Goal: Communication & Community: Answer question/provide support

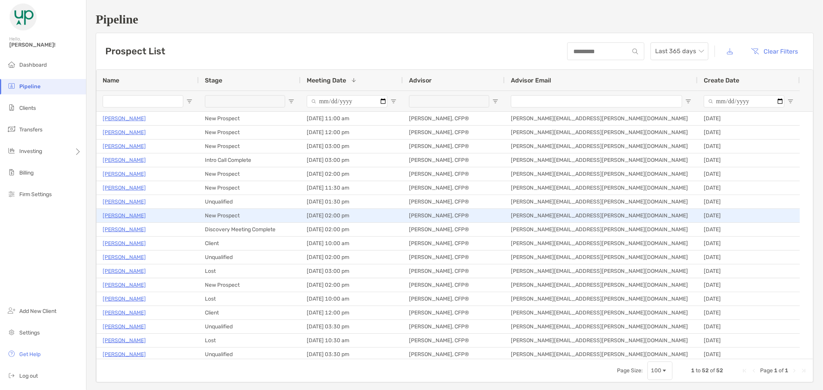
click at [122, 216] on p "[PERSON_NAME]" at bounding box center [124, 216] width 43 height 10
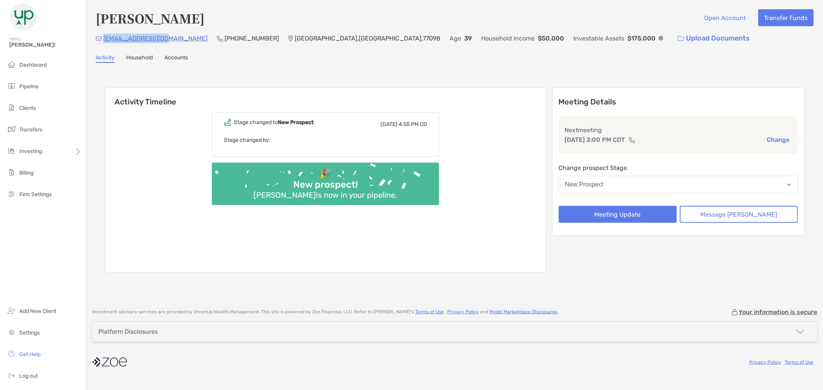
drag, startPoint x: 167, startPoint y: 41, endPoint x: 103, endPoint y: 44, distance: 64.5
click at [103, 44] on div "kholnesg@gmail.com (912) 247-2577 Houston , TX , 77098 Age 39 Household Income …" at bounding box center [455, 38] width 718 height 17
copy p "kholnesg@gmail.com"
click at [311, 58] on div "Activity Household Accounts" at bounding box center [455, 58] width 718 height 8
click at [658, 217] on button "Meeting Update" at bounding box center [618, 214] width 118 height 17
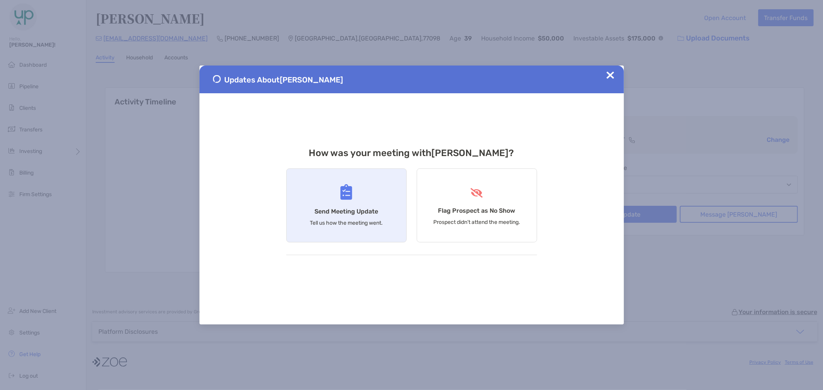
click at [398, 205] on div "Send Meeting Update Tell us how the meeting went." at bounding box center [346, 206] width 120 height 74
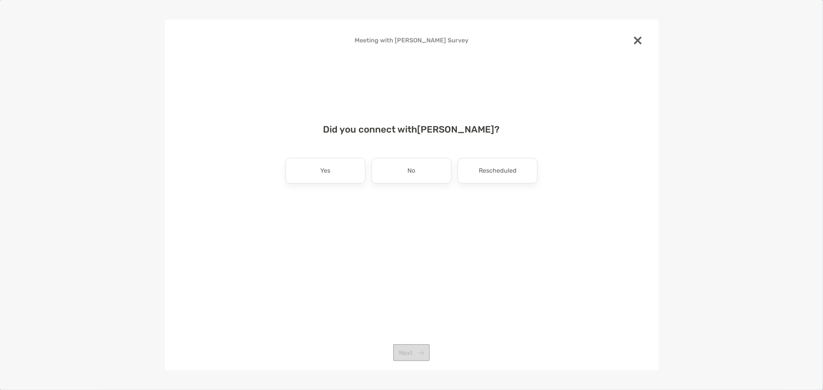
click at [641, 33] on div at bounding box center [637, 41] width 17 height 19
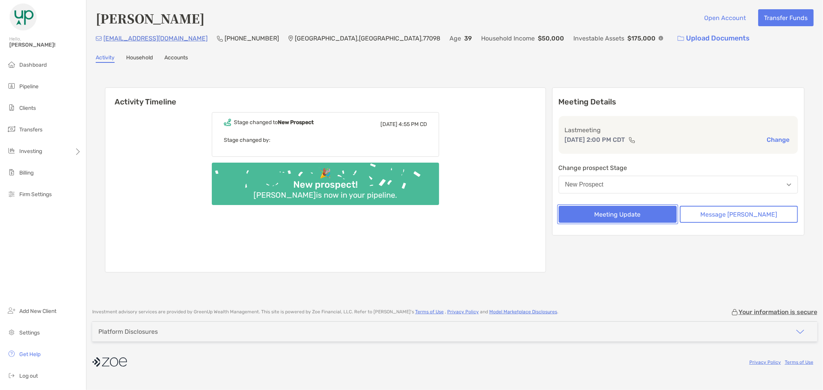
click at [656, 214] on button "Meeting Update" at bounding box center [618, 214] width 118 height 17
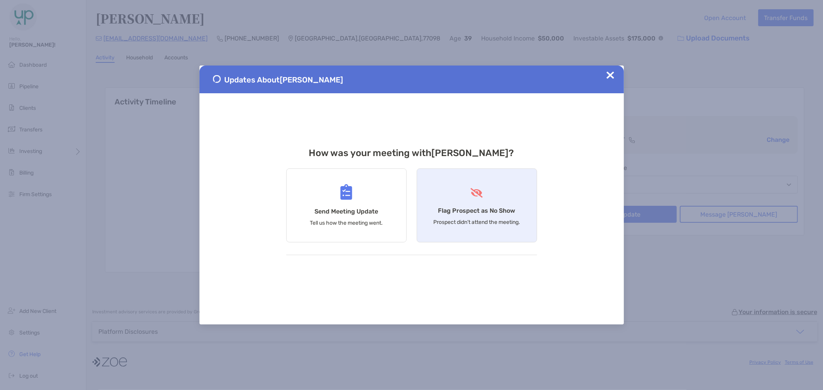
click at [480, 182] on div "Flag Prospect as No Show Prospect didn’t attend the meeting." at bounding box center [477, 206] width 120 height 74
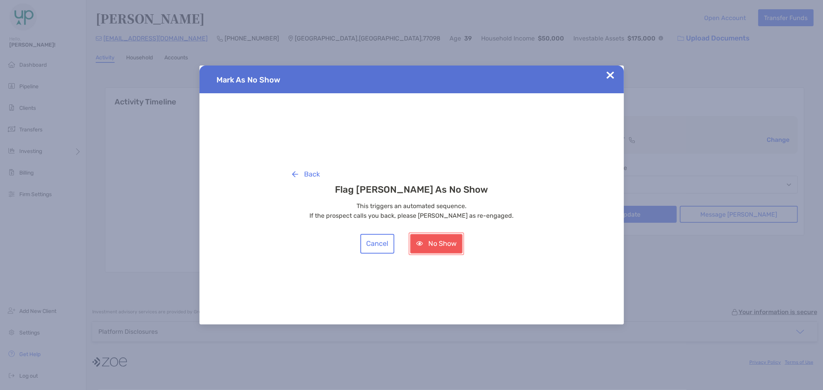
click at [432, 244] on button "No Show" at bounding box center [436, 244] width 52 height 20
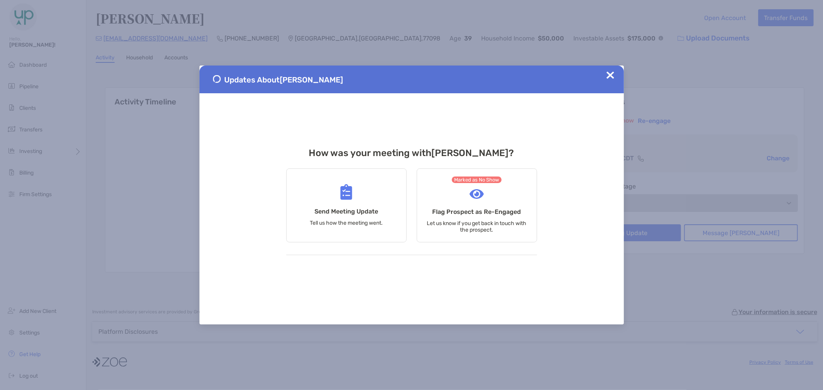
click at [607, 68] on div "Updates About Krystle Holnes" at bounding box center [411, 80] width 424 height 28
click at [607, 76] on img at bounding box center [610, 75] width 8 height 8
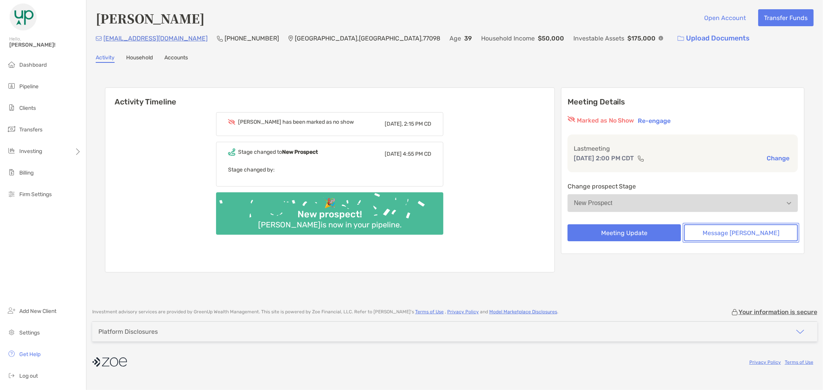
click at [759, 228] on button "Message Zoe" at bounding box center [741, 233] width 114 height 17
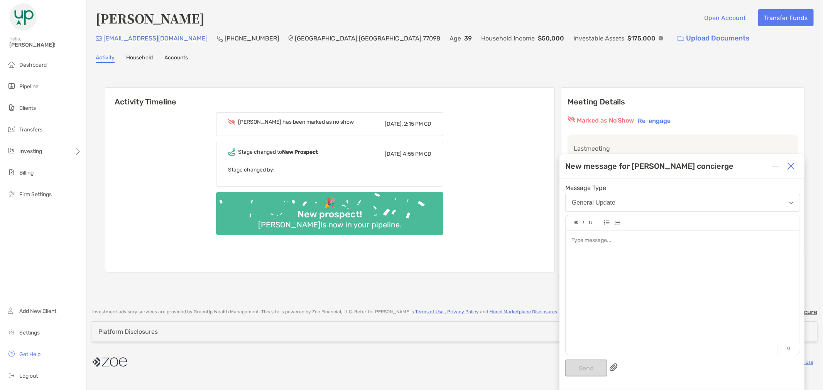
click at [697, 249] on div at bounding box center [683, 289] width 234 height 117
click at [589, 366] on button "Send" at bounding box center [586, 368] width 42 height 17
